Goal: Transaction & Acquisition: Register for event/course

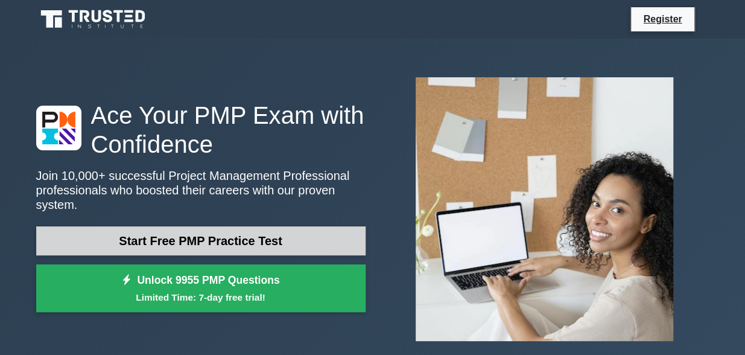
click at [338, 230] on link "Start Free PMP Practice Test" at bounding box center [200, 240] width 329 height 29
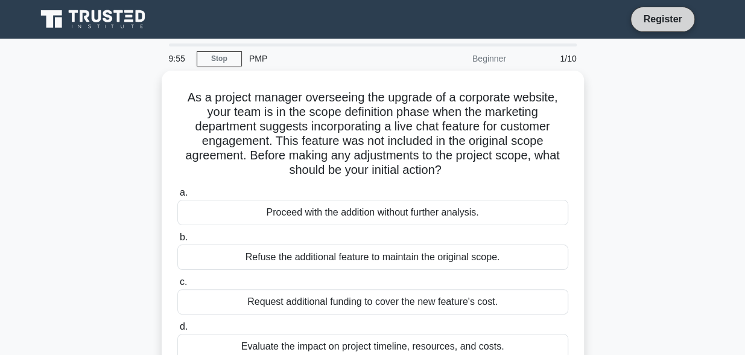
click at [675, 17] on link "Register" at bounding box center [662, 18] width 53 height 15
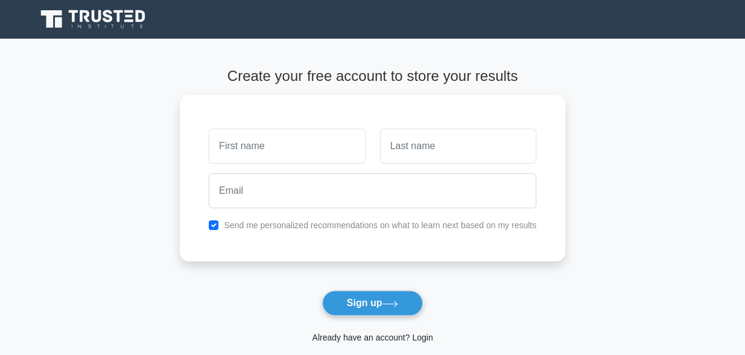
click at [354, 332] on link "Already have an account? Login" at bounding box center [372, 337] width 121 height 10
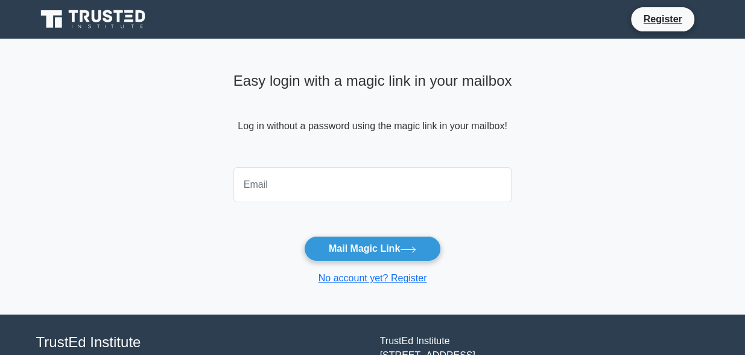
click at [262, 191] on input "email" at bounding box center [372, 184] width 279 height 35
click at [319, 186] on input "[EMAIL_ADDRESS][DOMAIN_NAME]" at bounding box center [372, 184] width 279 height 35
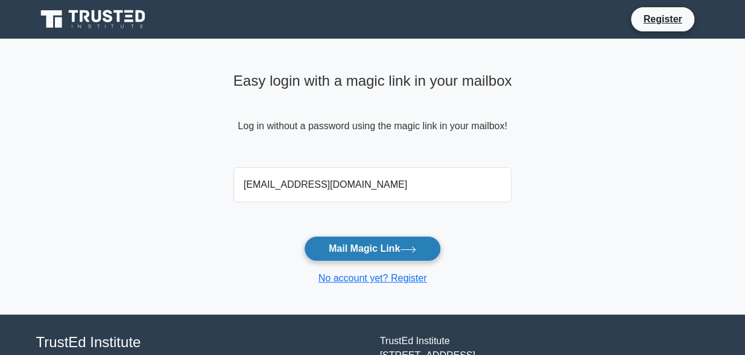
type input "theofifa30@yahoo.fr"
click at [371, 249] on button "Mail Magic Link" at bounding box center [372, 248] width 137 height 25
